Goal: Use online tool/utility: Utilize a website feature to perform a specific function

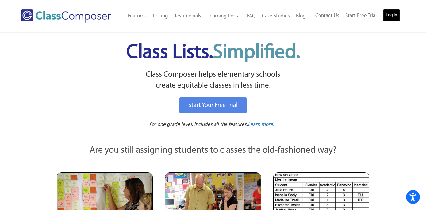
click at [392, 14] on link "Log In" at bounding box center [391, 15] width 17 height 12
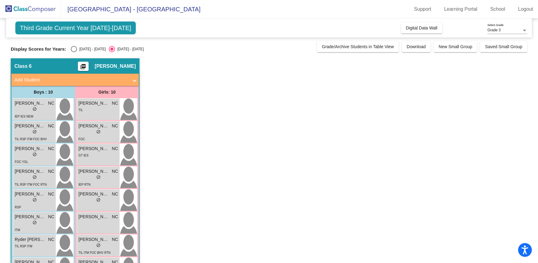
click at [73, 49] on div "Select an option" at bounding box center [74, 49] width 6 height 6
click at [74, 52] on input "2024 - 2025" at bounding box center [74, 52] width 0 height 0
radio input "true"
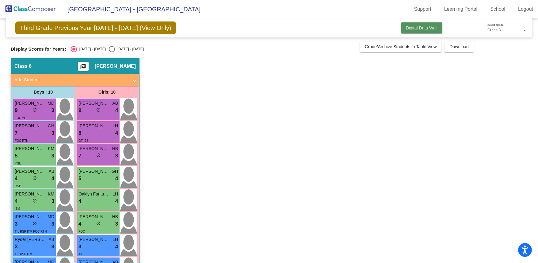
click at [409, 24] on button "Digital Data Wall" at bounding box center [421, 27] width 41 height 11
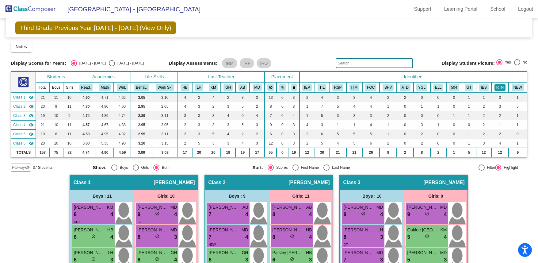
click at [496, 87] on button "RTN" at bounding box center [499, 87] width 11 height 7
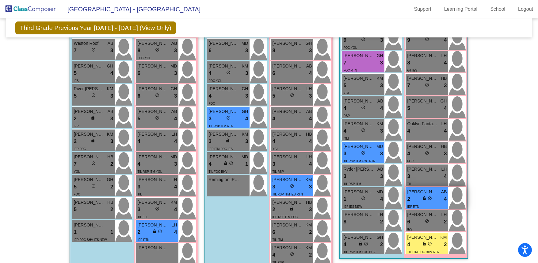
scroll to position [474, 0]
